Goal: Information Seeking & Learning: Find specific fact

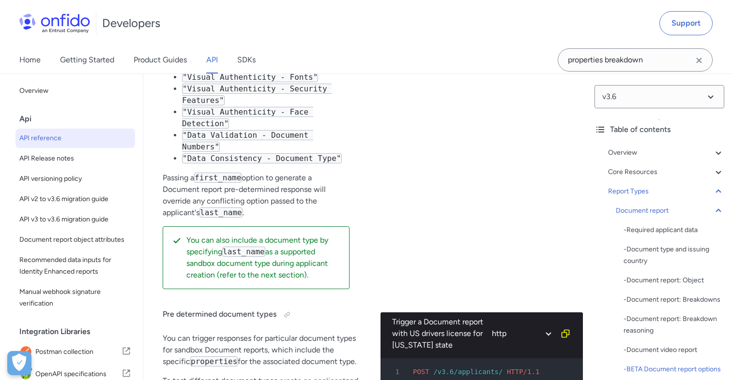
scroll to position [50718, 0]
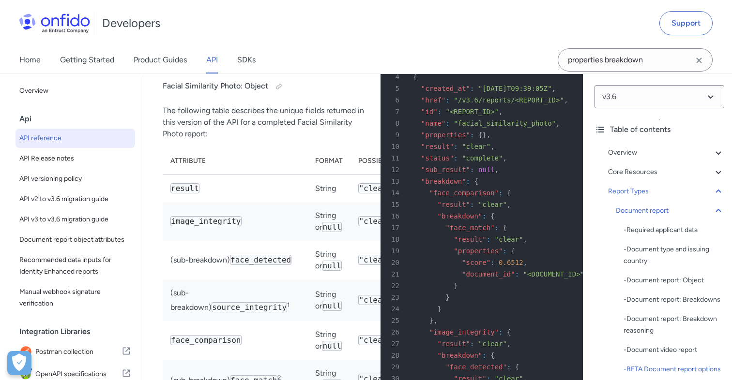
copy td "Whether they are qualified for a passenger car, such as a “B” class in the [GEO…"
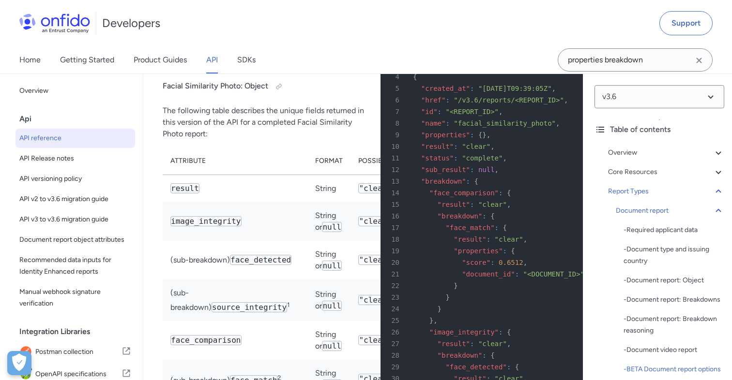
drag, startPoint x: 425, startPoint y: 239, endPoint x: 371, endPoint y: 233, distance: 54.5
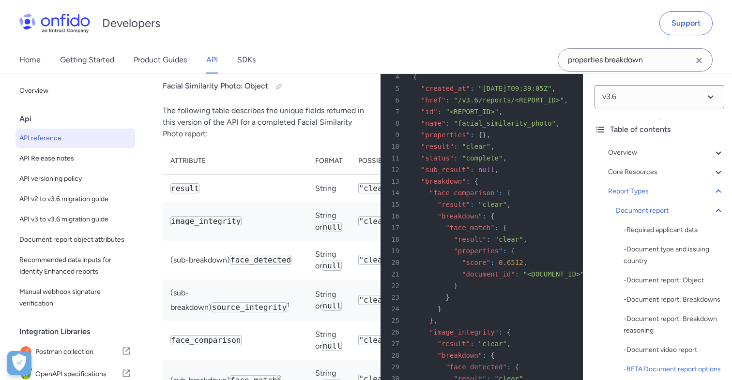
copy td "passenger car,"
